Goal: Find specific page/section: Find specific page/section

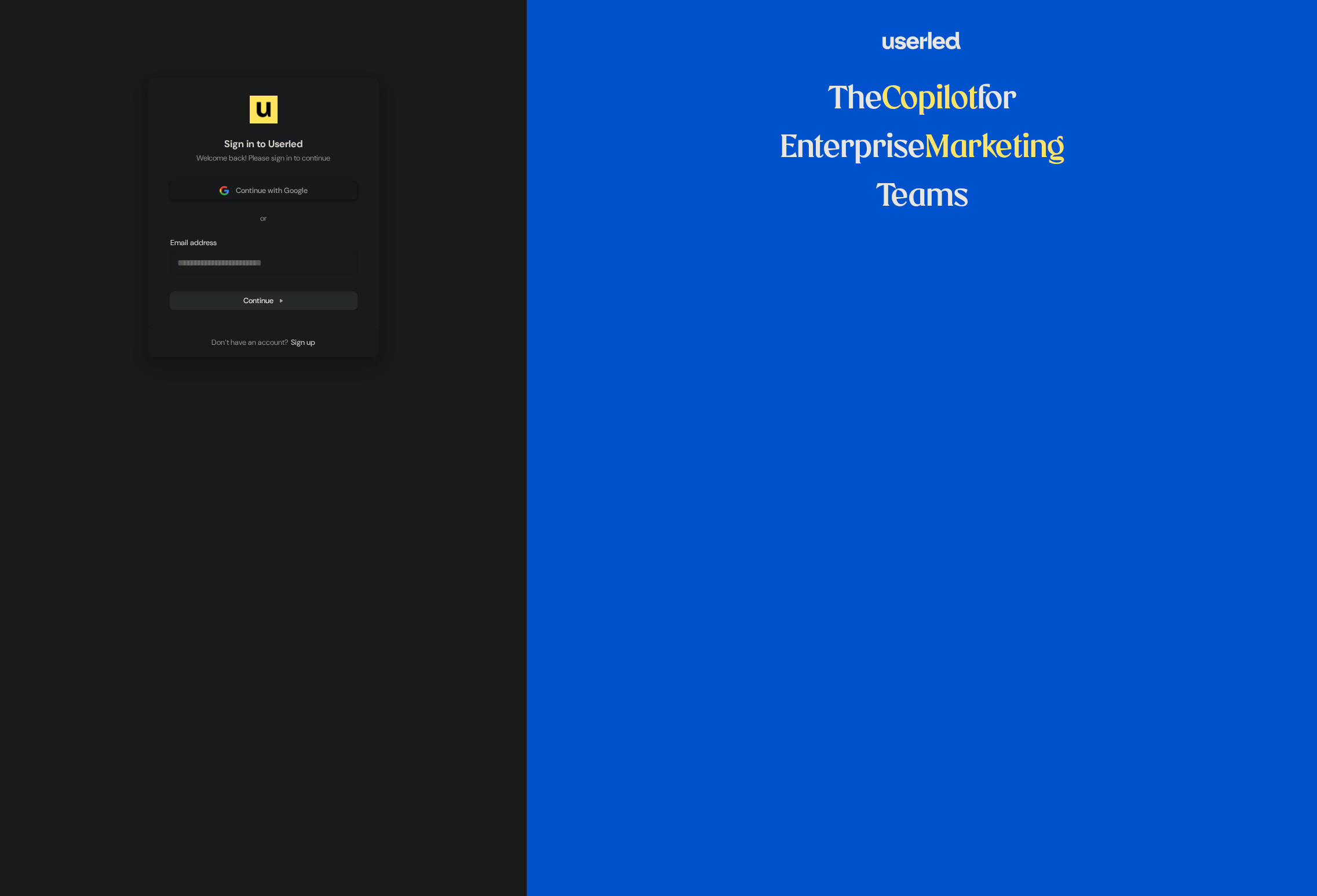
click at [306, 184] on button "Continue with Google" at bounding box center [264, 191] width 186 height 18
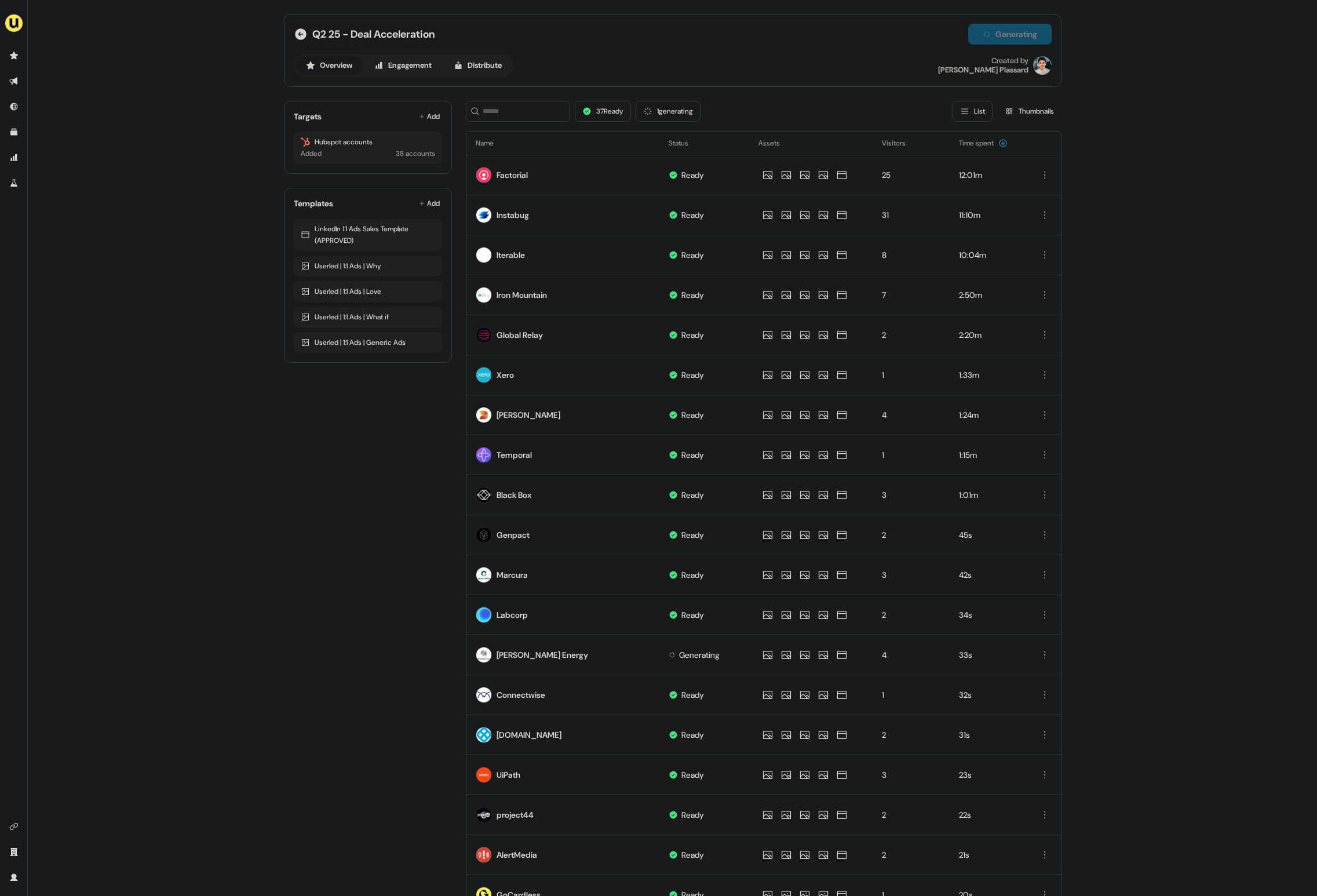
click at [1158, 75] on div "Q2 25 - Deal Acceleration Generating Overview Engagement Distribute Created by …" at bounding box center [672, 448] width 1289 height 896
click at [574, 38] on div "Q2 25 - Deal Acceleration Generating" at bounding box center [673, 34] width 758 height 21
